Goal: Navigation & Orientation: Find specific page/section

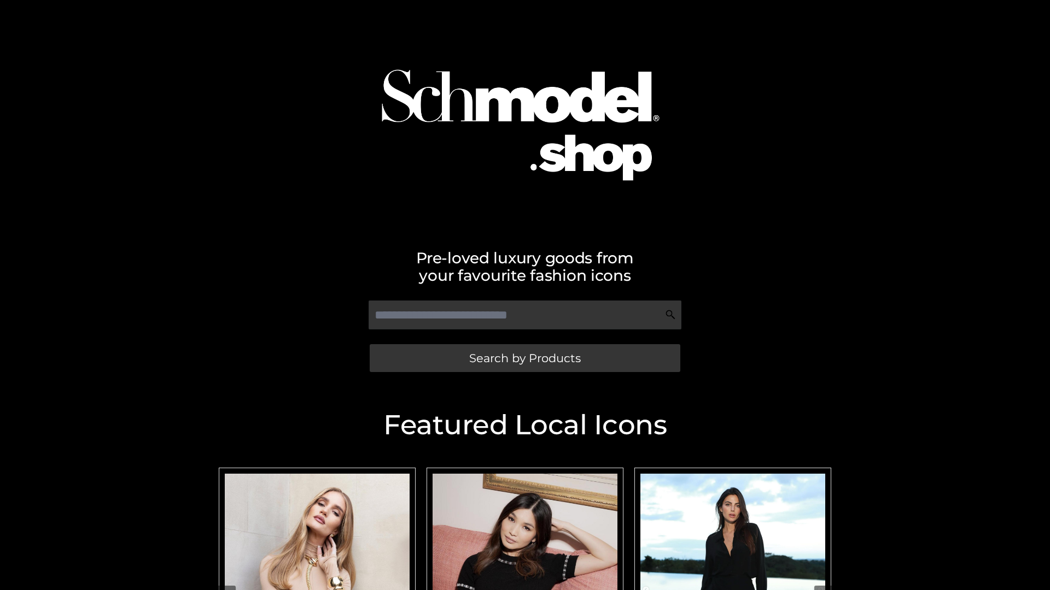
click at [524, 358] on span "Search by Products" at bounding box center [525, 358] width 112 height 11
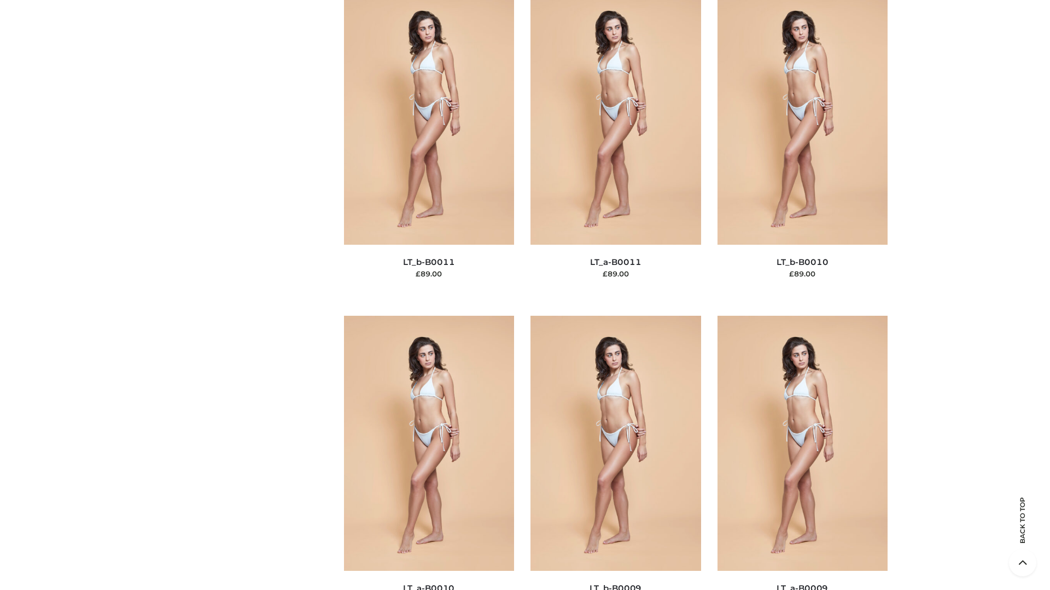
scroll to position [4910, 0]
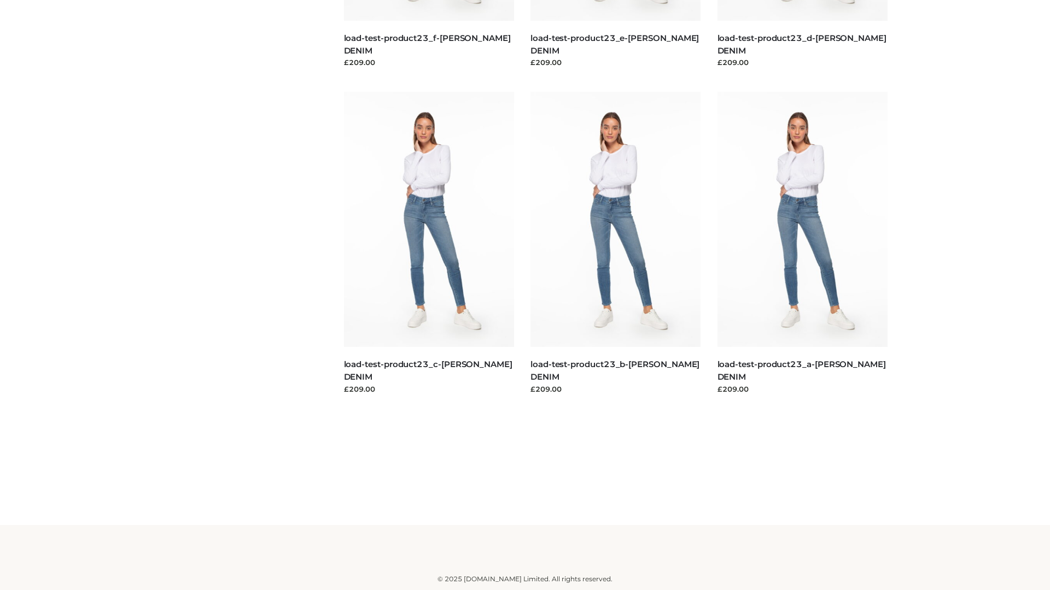
scroll to position [959, 0]
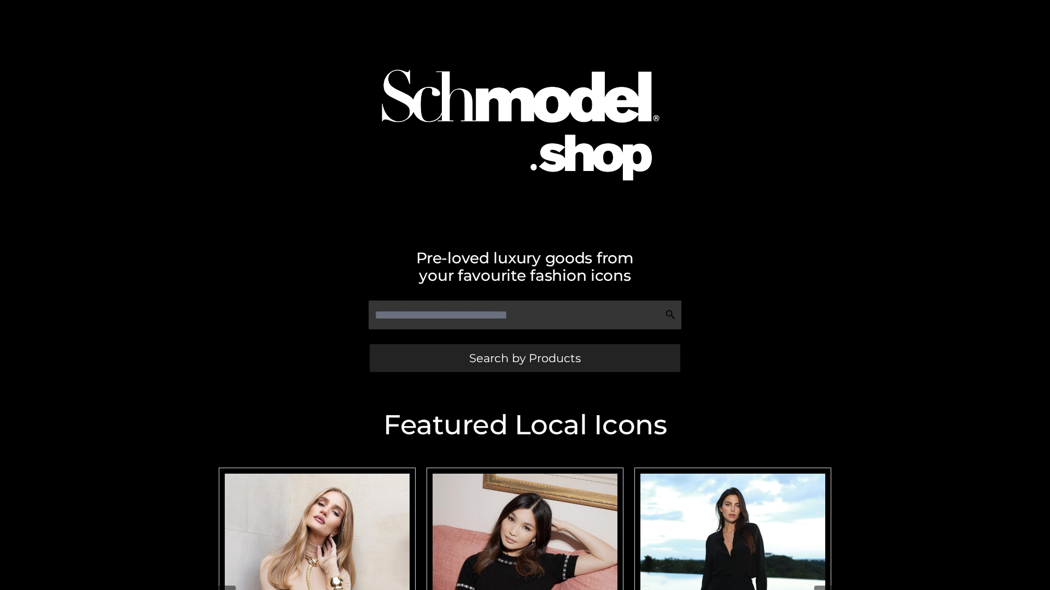
click at [524, 358] on span "Search by Products" at bounding box center [525, 358] width 112 height 11
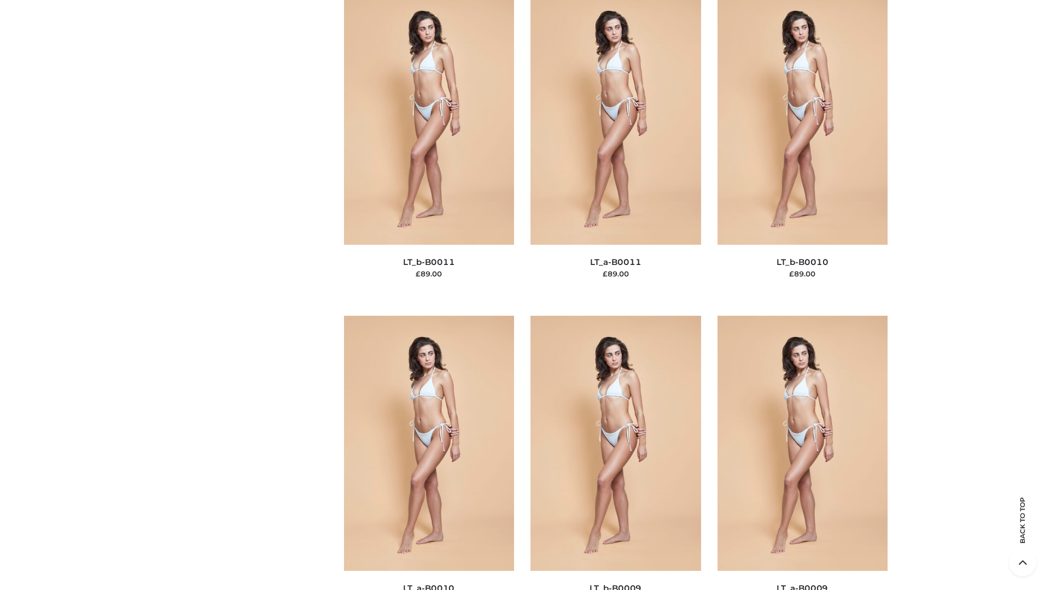
scroll to position [4910, 0]
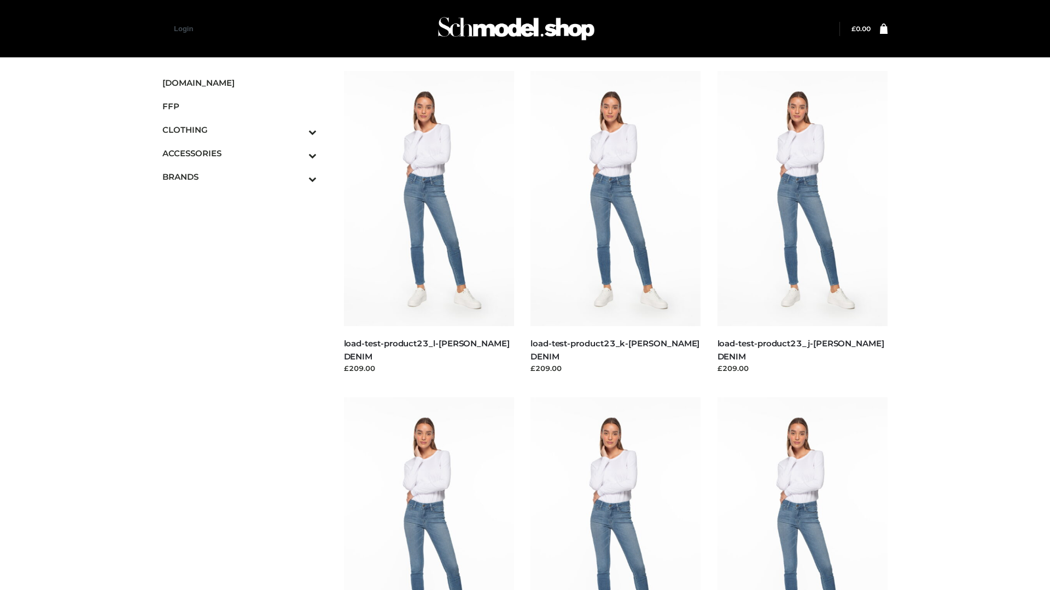
scroll to position [959, 0]
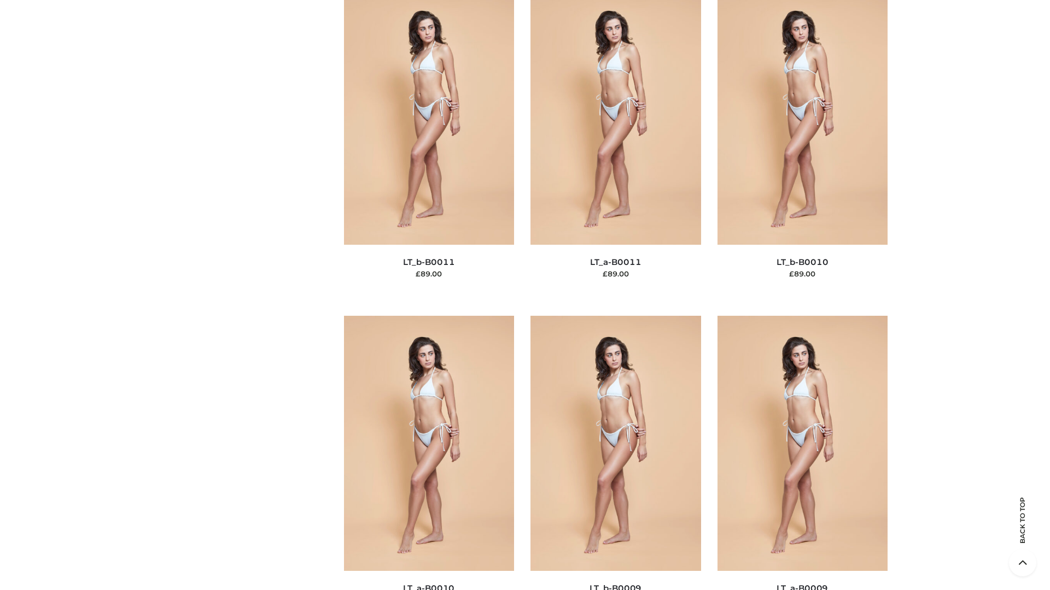
scroll to position [4910, 0]
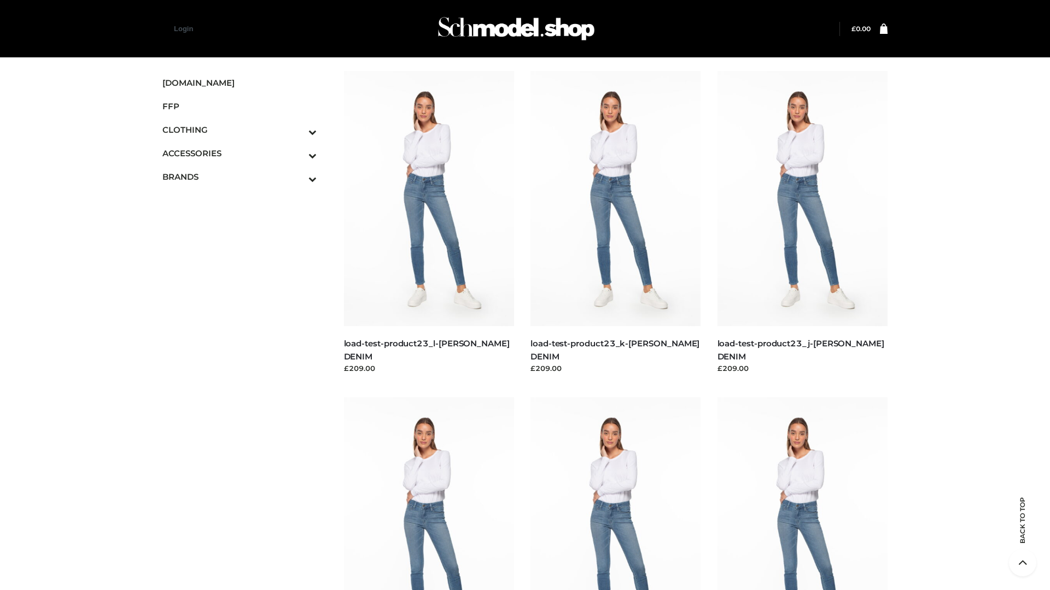
scroll to position [959, 0]
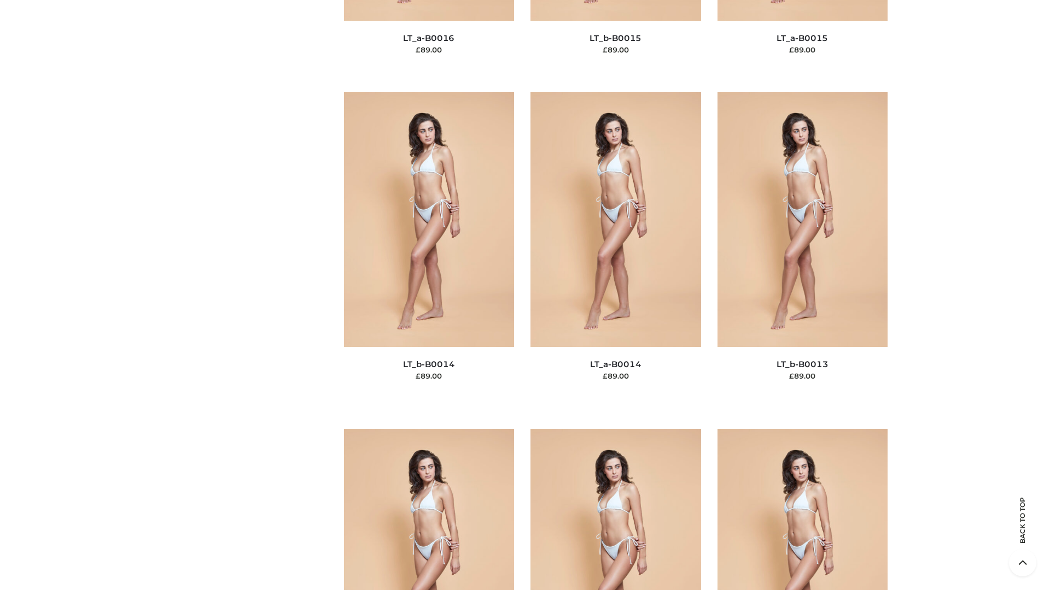
scroll to position [3888, 0]
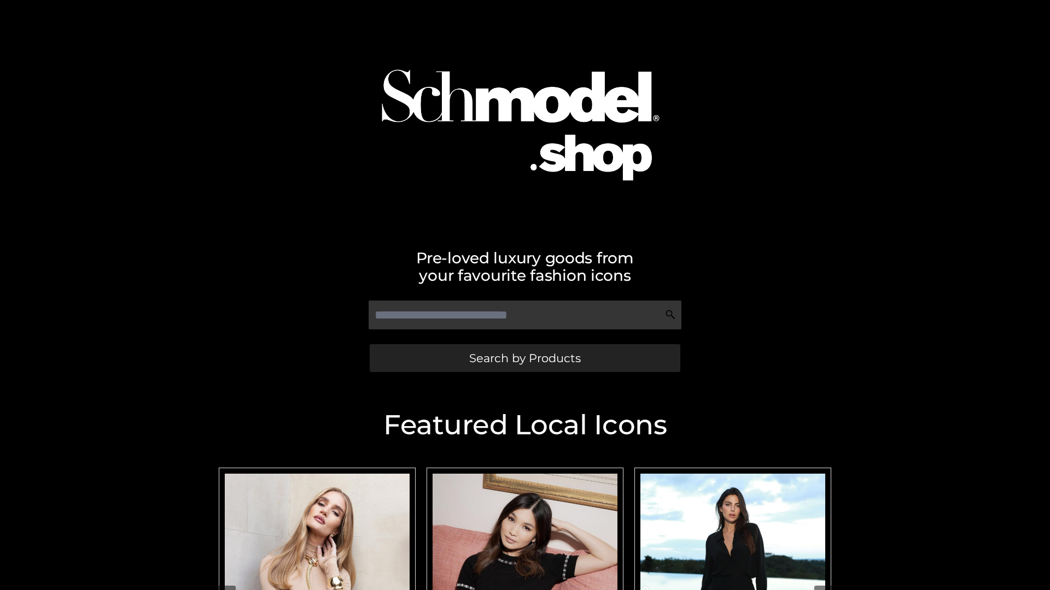
click at [524, 358] on span "Search by Products" at bounding box center [525, 358] width 112 height 11
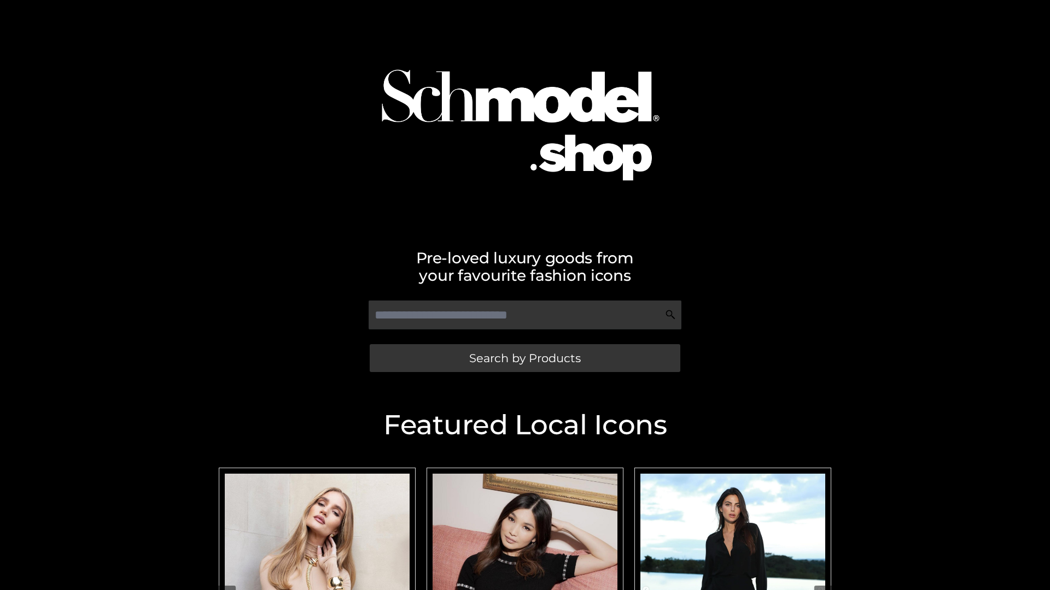
click at [524, 358] on span "Search by Products" at bounding box center [525, 358] width 112 height 11
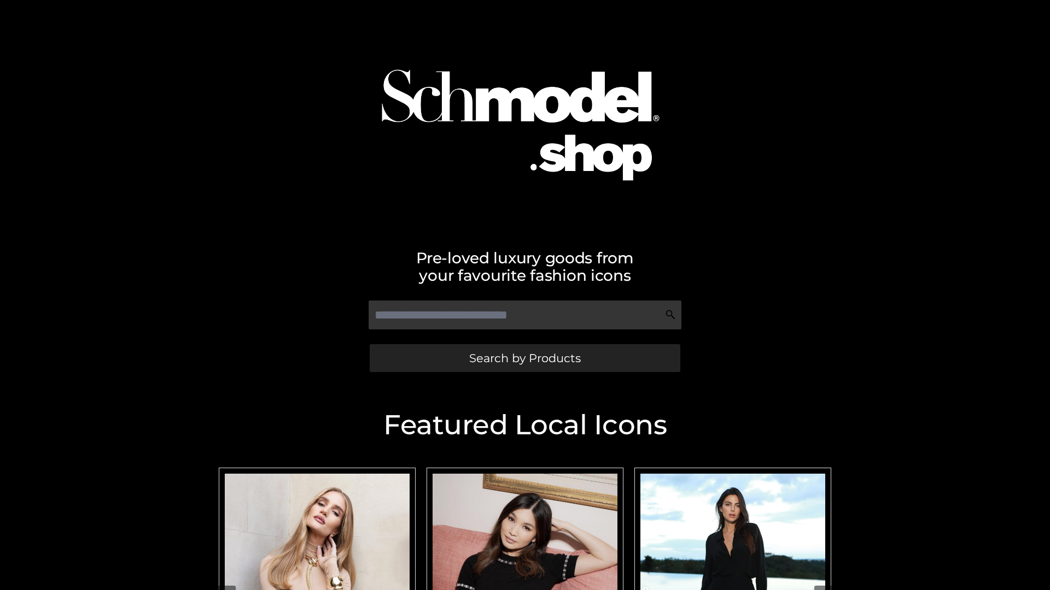
click at [524, 358] on span "Search by Products" at bounding box center [525, 358] width 112 height 11
